Goal: Transaction & Acquisition: Subscribe to service/newsletter

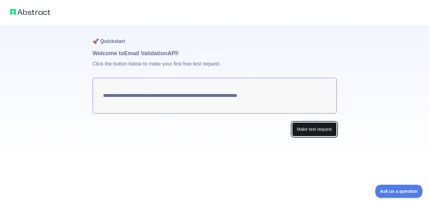
click at [314, 133] on button "Make test request" at bounding box center [314, 129] width 44 height 14
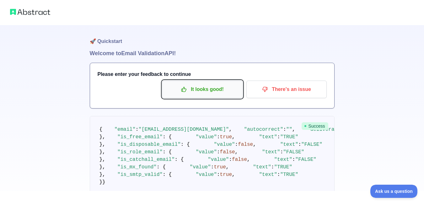
click at [214, 93] on p "It looks good!" at bounding box center [202, 89] width 71 height 11
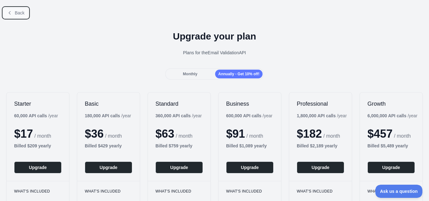
click at [14, 15] on button "Back" at bounding box center [15, 13] width 25 height 11
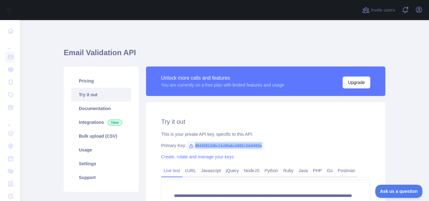
drag, startPoint x: 190, startPoint y: 146, endPoint x: 260, endPoint y: 147, distance: 70.0
click at [260, 147] on span "8944381346c14c90a6cb892c3ddf492e" at bounding box center [225, 145] width 78 height 9
copy span "8944381346c14c90a6cb892c3ddf492e"
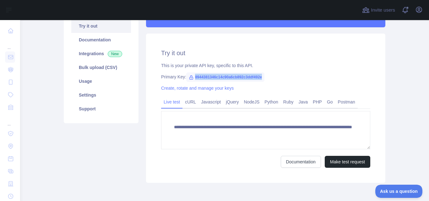
scroll to position [70, 0]
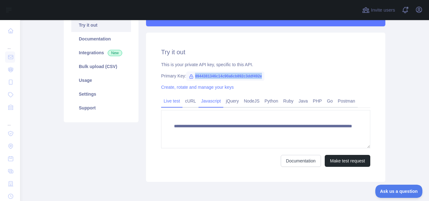
click at [202, 100] on link "Javascript" at bounding box center [210, 101] width 25 height 10
